Goal: Information Seeking & Learning: Check status

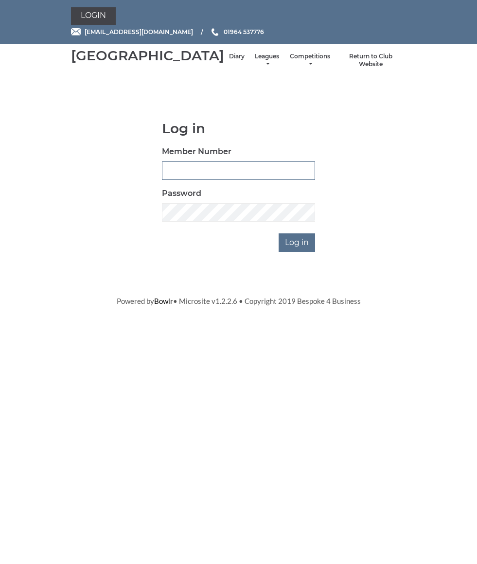
type input "0826"
click at [298, 252] on input "Log in" at bounding box center [296, 242] width 36 height 18
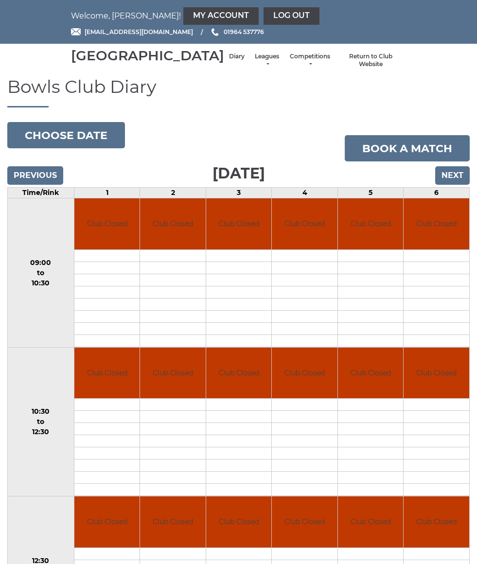
click at [236, 57] on div "Hornsea Bowls Centre Diary Leagues Club leagues - Winter 2025-6 Club leagues - …" at bounding box center [239, 61] width 350 height 26
click at [254, 68] on link "Leagues" at bounding box center [267, 60] width 26 height 16
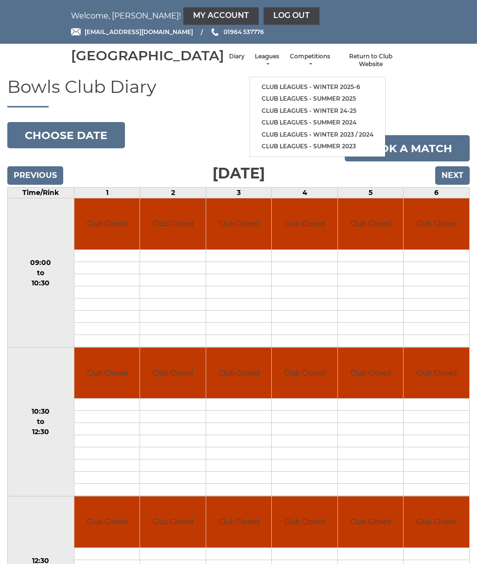
click at [317, 89] on link "Club leagues - Winter 2025-6" at bounding box center [317, 87] width 135 height 12
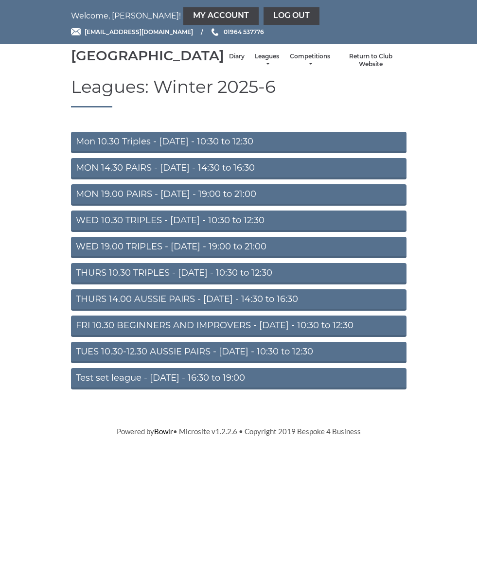
click at [331, 153] on link "Mon 10.30 Triples - [DATE] - 10:30 to 12:30" at bounding box center [238, 142] width 335 height 21
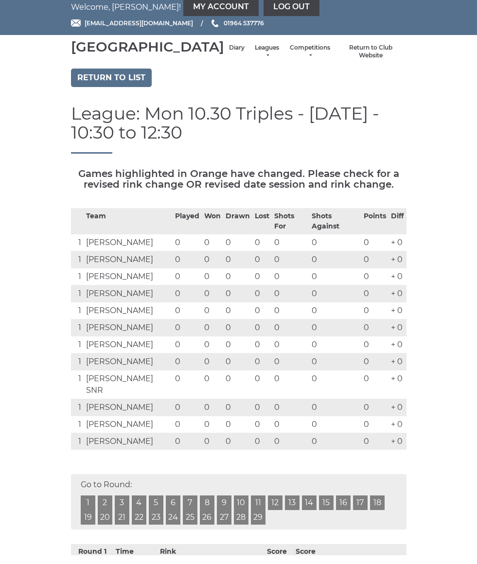
scroll to position [9, 0]
click at [254, 59] on link "Leagues" at bounding box center [267, 51] width 26 height 16
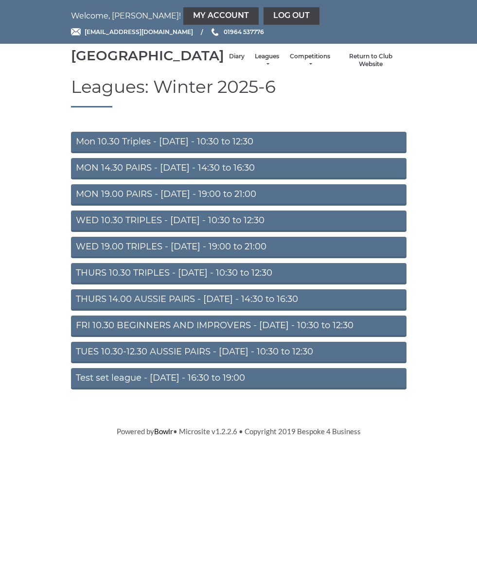
click at [290, 232] on link "WED 10.30 TRIPLES - [DATE] - 10:30 to 12:30" at bounding box center [238, 220] width 335 height 21
click at [83, 284] on link "THURS 10.30 TRIPLES - [DATE] - 10:30 to 12:30" at bounding box center [238, 273] width 335 height 21
click at [83, 337] on link "FRI 10.30 BEGINNERS AND IMPROVERS - [DATE] - 10:30 to 12:30" at bounding box center [238, 325] width 335 height 21
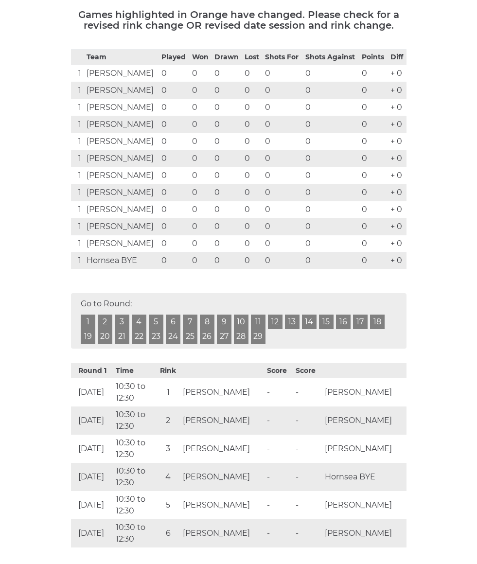
scroll to position [166, 0]
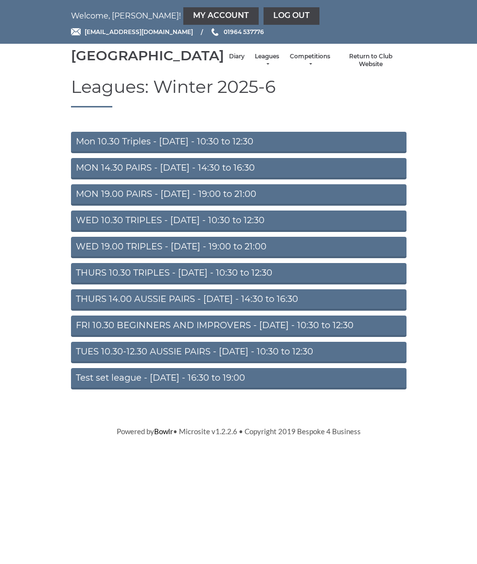
click at [82, 284] on link "THURS 10.30 TRIPLES - [DATE] - 10:30 to 12:30" at bounding box center [238, 273] width 335 height 21
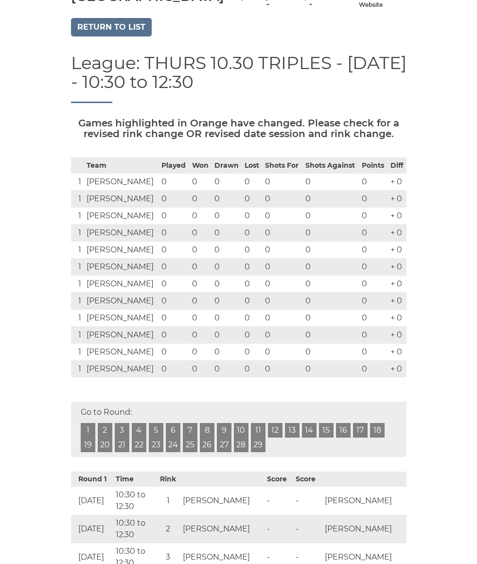
scroll to position [59, 0]
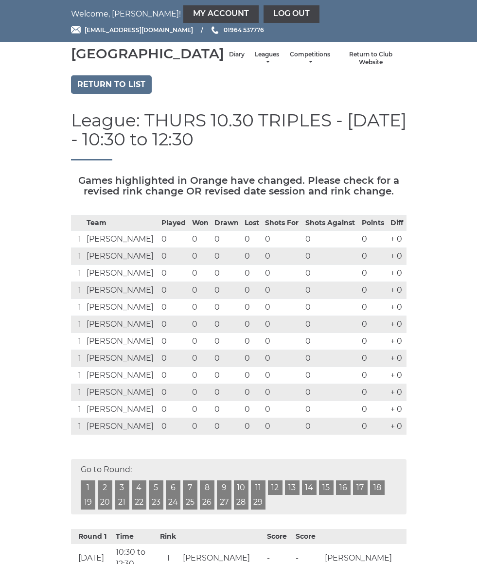
scroll to position [0, 0]
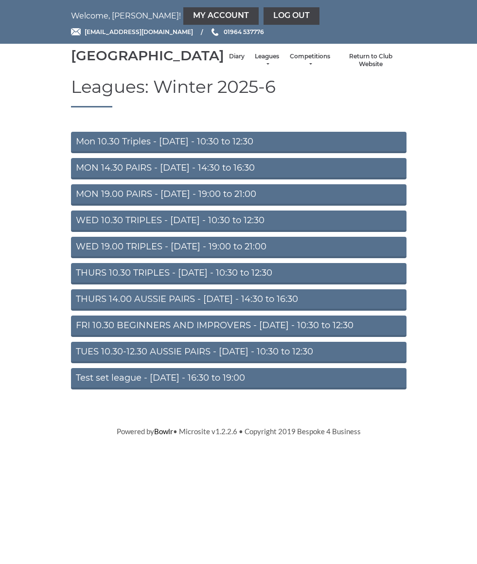
click at [82, 153] on link "Mon 10.30 Triples - [DATE] - 10:30 to 12:30" at bounding box center [238, 142] width 335 height 21
click at [82, 179] on link "MON 14.30 PAIRS - Monday - 14:30 to 16:30" at bounding box center [238, 168] width 335 height 21
click at [82, 205] on link "MON 19.00 PAIRS - [DATE] - 19:00 to 21:00" at bounding box center [238, 194] width 335 height 21
click at [80, 258] on link "WED 19.00 TRIPLES - Wednesday - 19:00 to 21:00" at bounding box center [238, 247] width 335 height 21
click at [83, 310] on link "THURS 14.00 AUSSIE PAIRS - [DATE] - 14:30 to 16:30" at bounding box center [238, 299] width 335 height 21
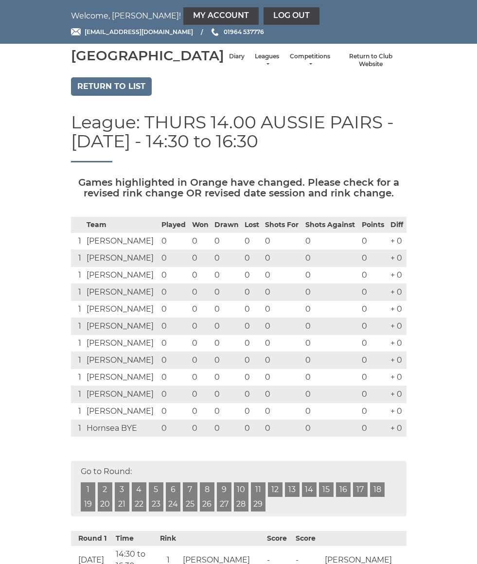
click at [70, 284] on div "Team Played Won Drawn Lost Shots For Shots Against Points Diff 1 Harold Gilmore…" at bounding box center [239, 334] width 350 height 234
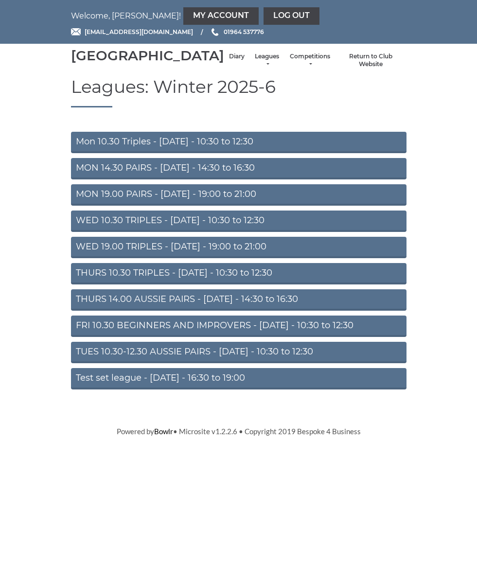
click at [79, 363] on link "TUES 10.30-12.30 AUSSIE PAIRS - [DATE] - 10:30 to 12:30" at bounding box center [238, 352] width 335 height 21
click at [72, 389] on link "Test set league - [DATE] - 16:30 to 19:00" at bounding box center [238, 378] width 335 height 21
click at [229, 61] on link "Diary" at bounding box center [237, 56] width 16 height 8
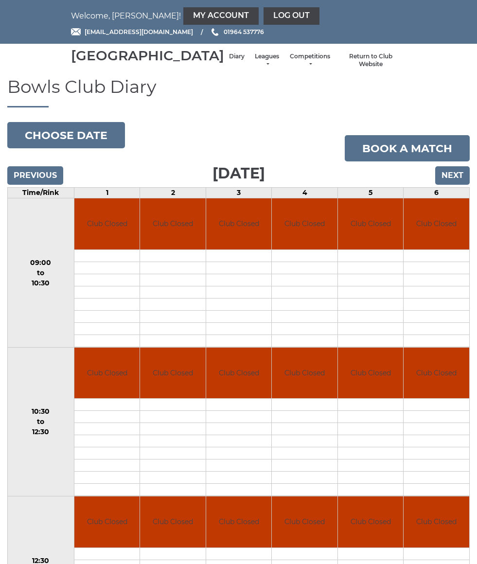
click at [41, 148] on button "Choose date" at bounding box center [66, 135] width 118 height 26
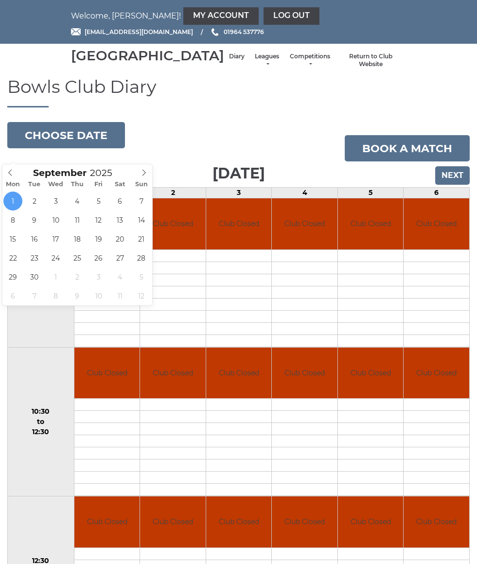
type input "[DATE]"
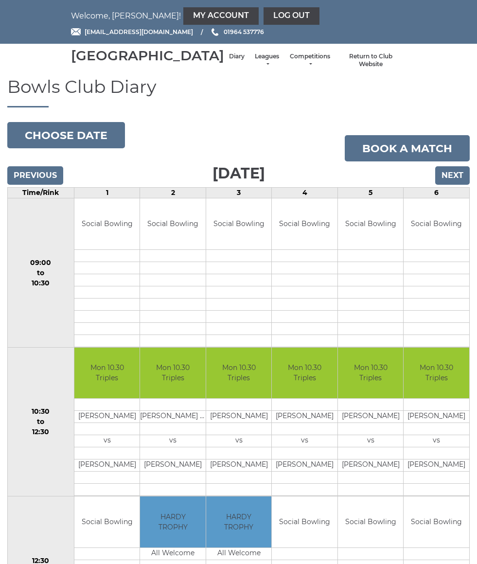
click at [459, 184] on input "Next" at bounding box center [452, 175] width 34 height 18
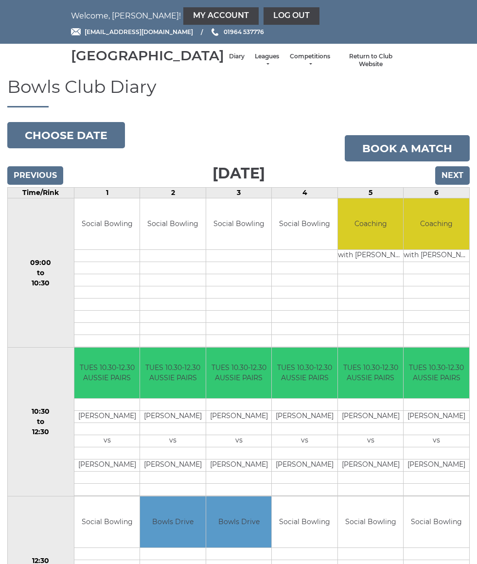
click at [456, 185] on input "Next" at bounding box center [452, 175] width 34 height 18
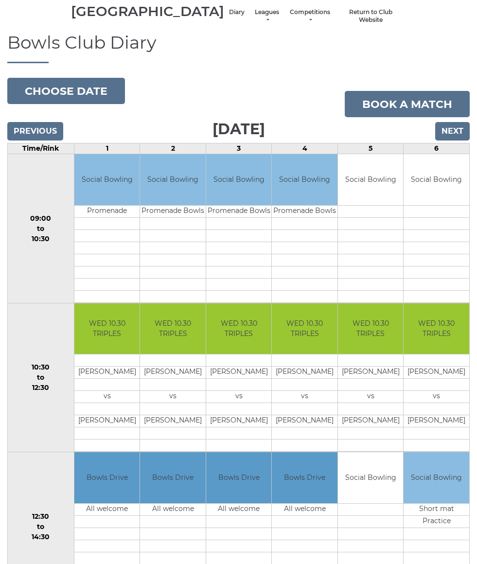
scroll to position [45, 0]
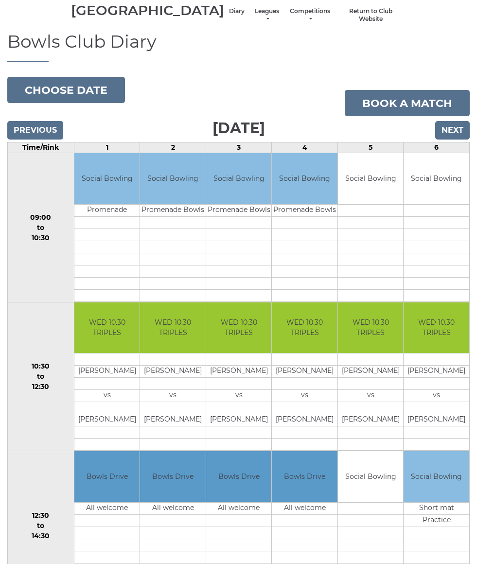
click at [461, 139] on input "Next" at bounding box center [452, 130] width 34 height 18
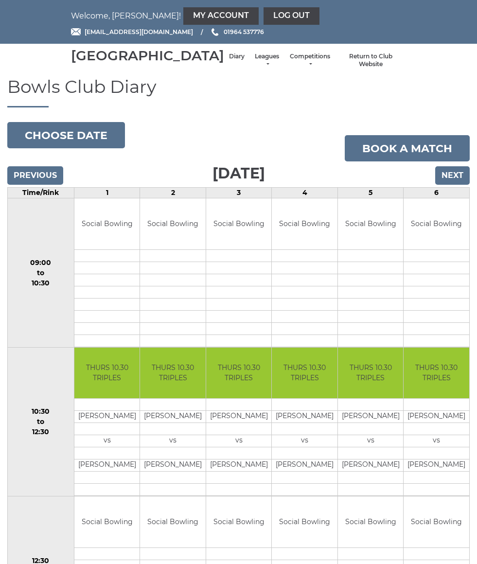
click at [459, 182] on input "Next" at bounding box center [452, 175] width 34 height 18
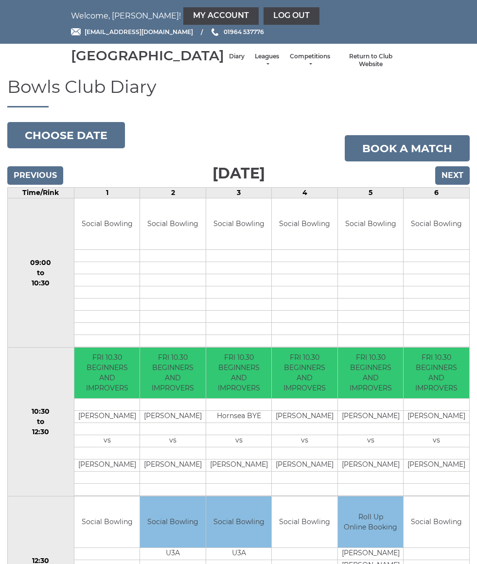
click at [454, 185] on input "Next" at bounding box center [452, 175] width 34 height 18
